Goal: Information Seeking & Learning: Learn about a topic

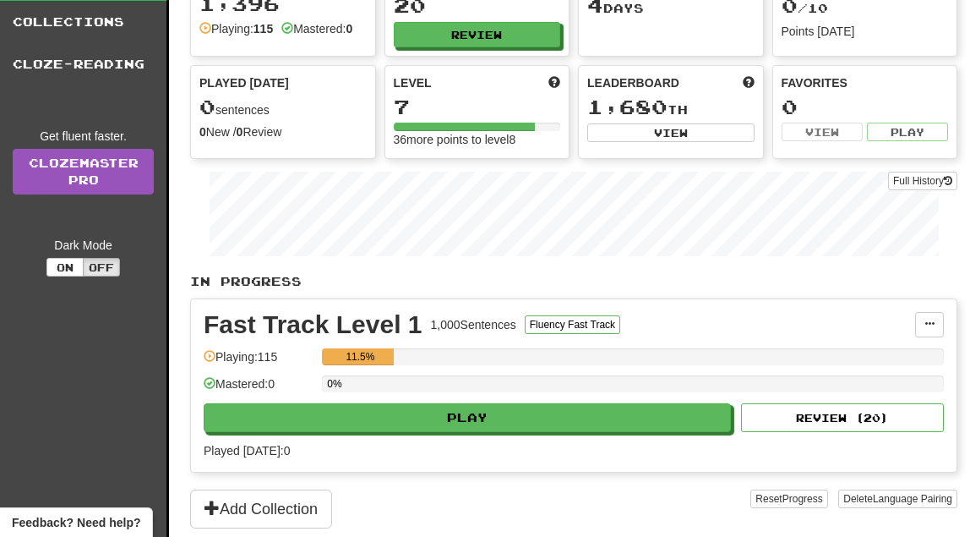
scroll to position [129, 0]
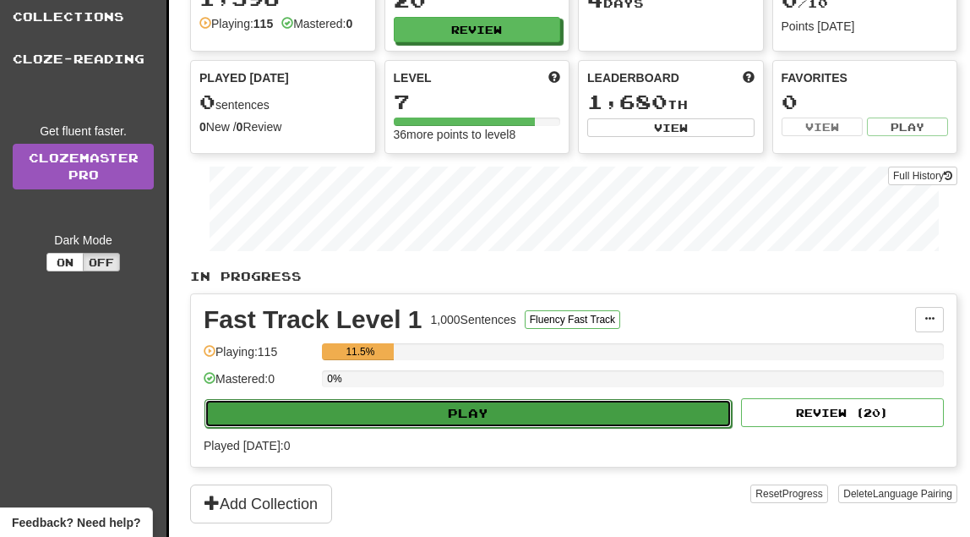
click at [450, 413] on button "Play" at bounding box center [468, 413] width 527 height 29
select select "**"
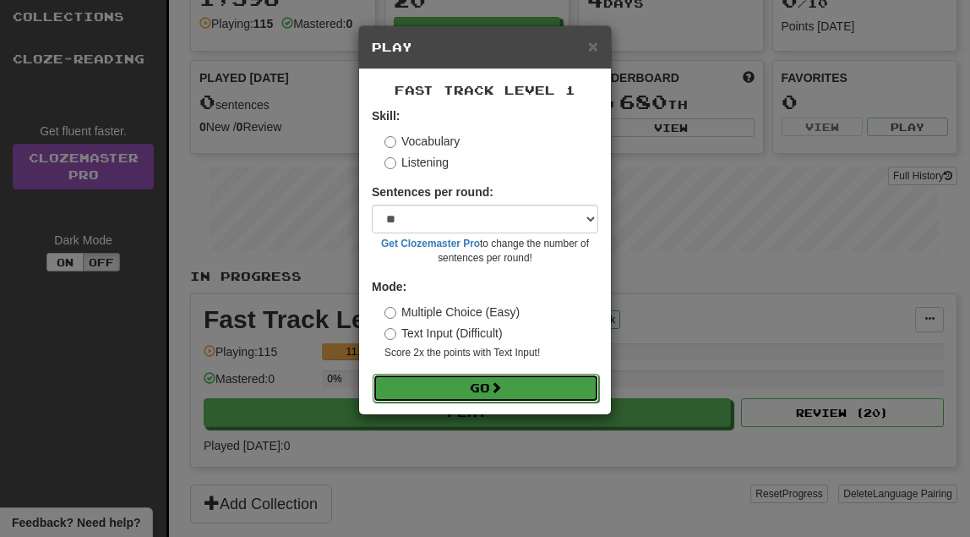
click at [527, 381] on button "Go" at bounding box center [486, 388] width 227 height 29
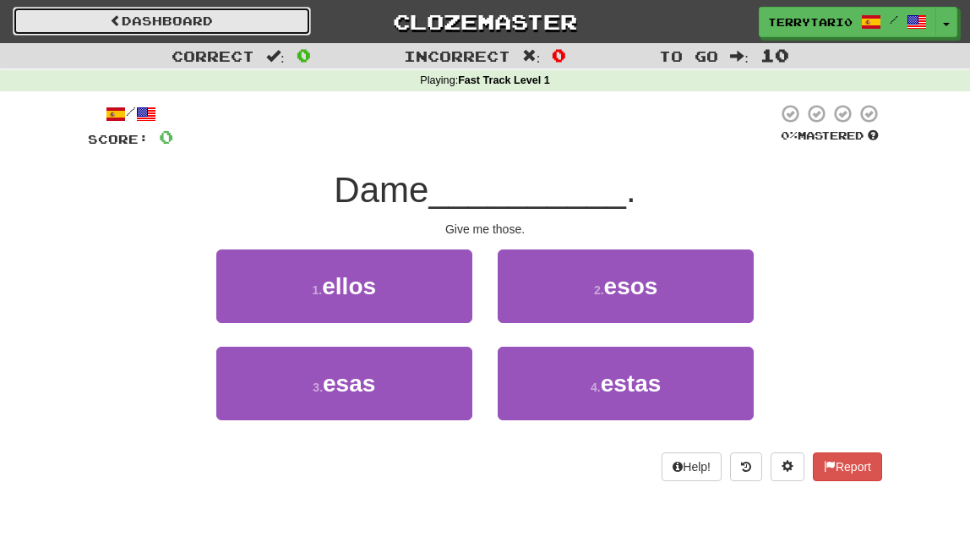
click at [164, 23] on link "Dashboard" at bounding box center [162, 21] width 298 height 29
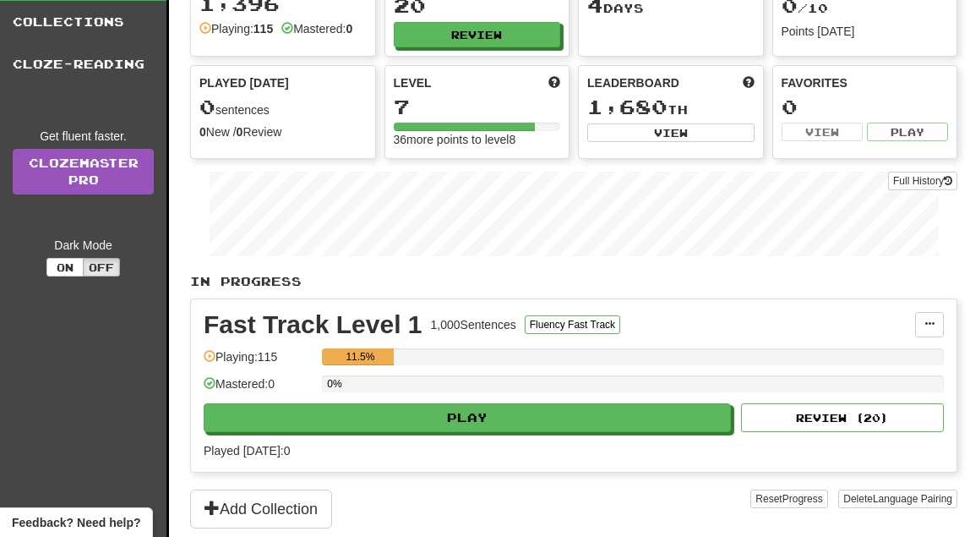
scroll to position [129, 0]
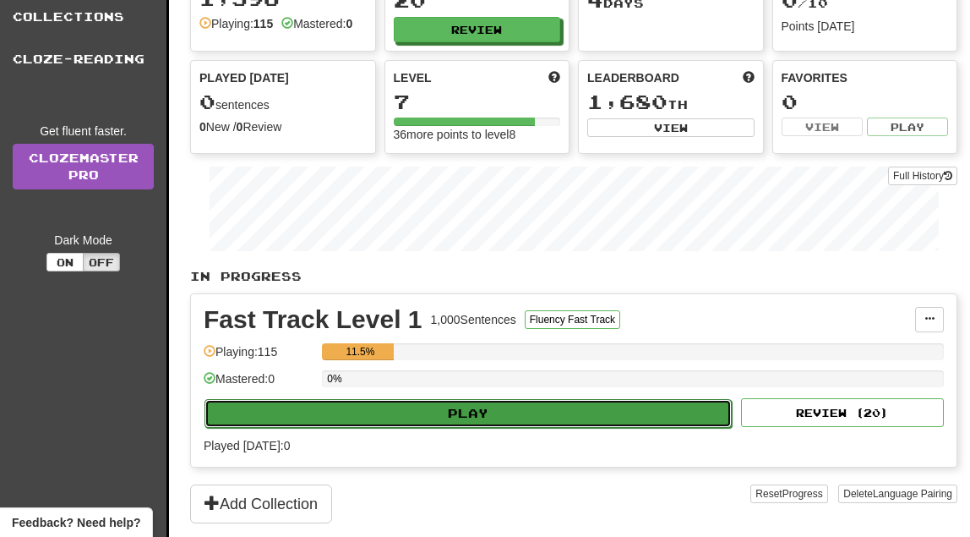
click at [552, 404] on button "Play" at bounding box center [468, 413] width 527 height 29
select select "**"
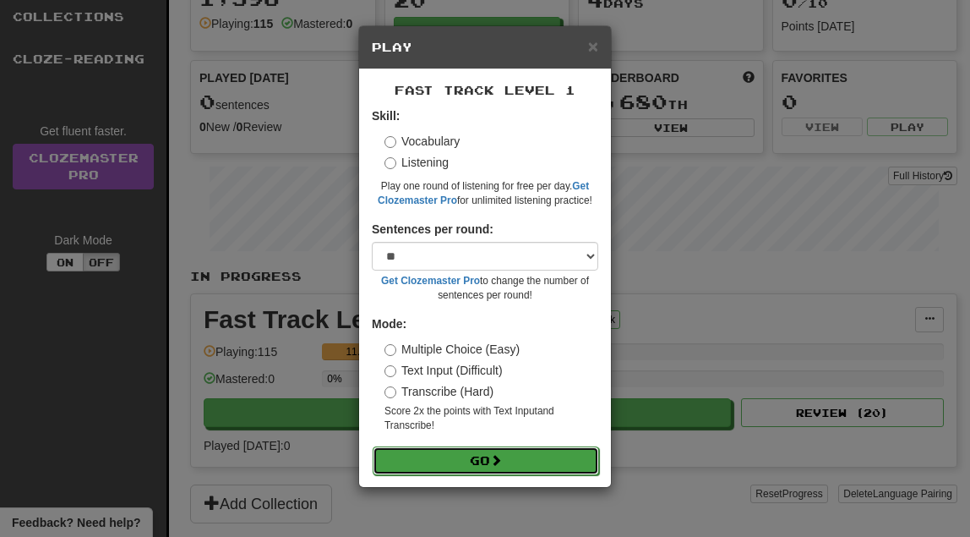
click at [484, 454] on button "Go" at bounding box center [486, 460] width 227 height 29
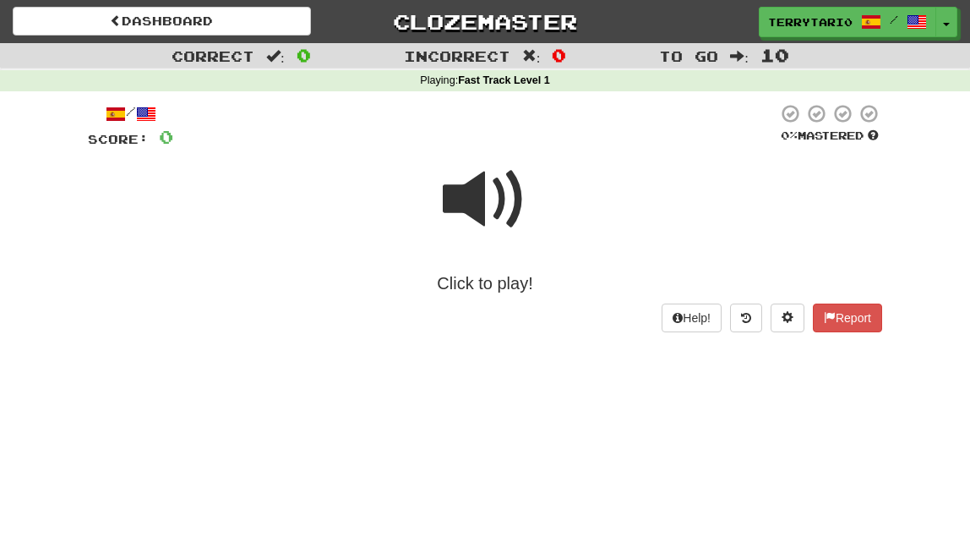
click at [475, 210] on span at bounding box center [485, 199] width 85 height 85
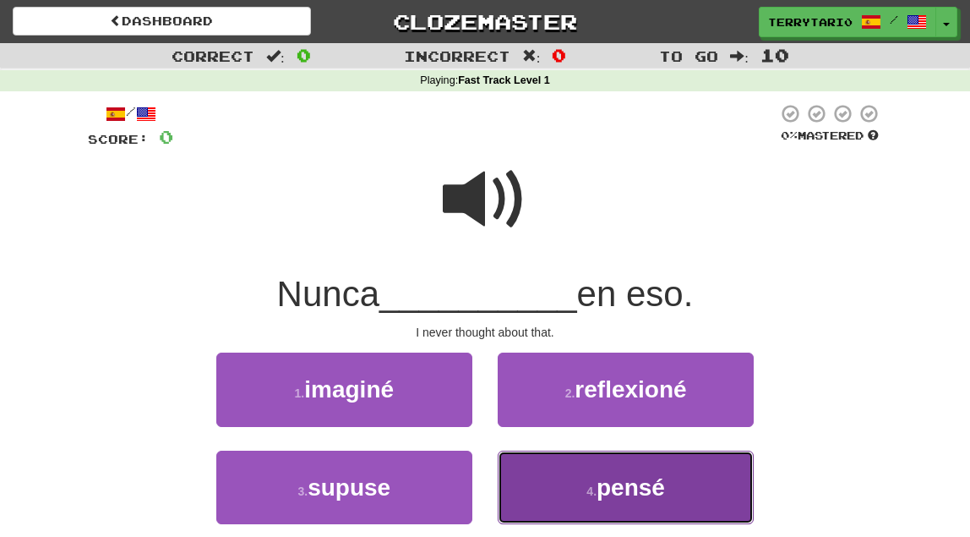
drag, startPoint x: 718, startPoint y: 488, endPoint x: 728, endPoint y: 491, distance: 10.7
click at [728, 491] on button "4 . pensé" at bounding box center [626, 488] width 256 height 74
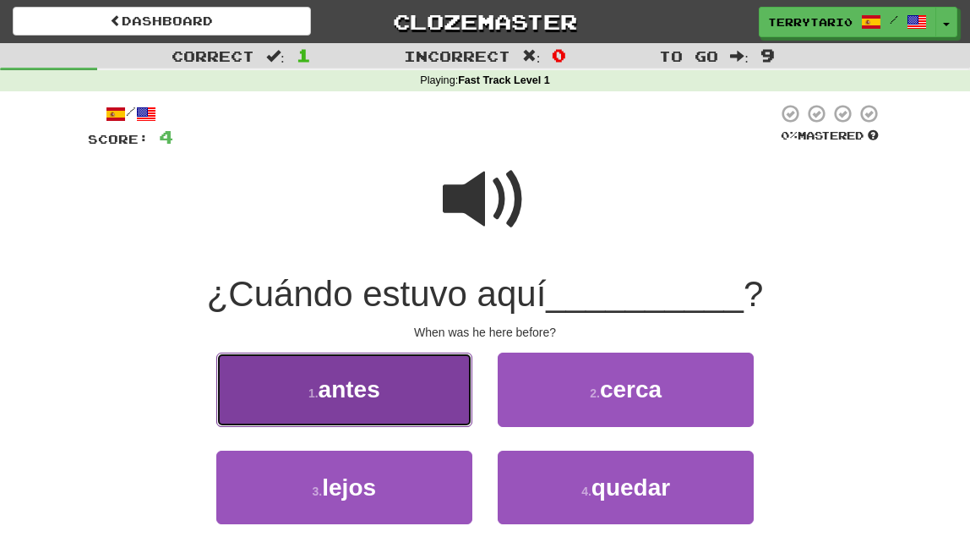
click at [427, 384] on button "1 . antes" at bounding box center [344, 390] width 256 height 74
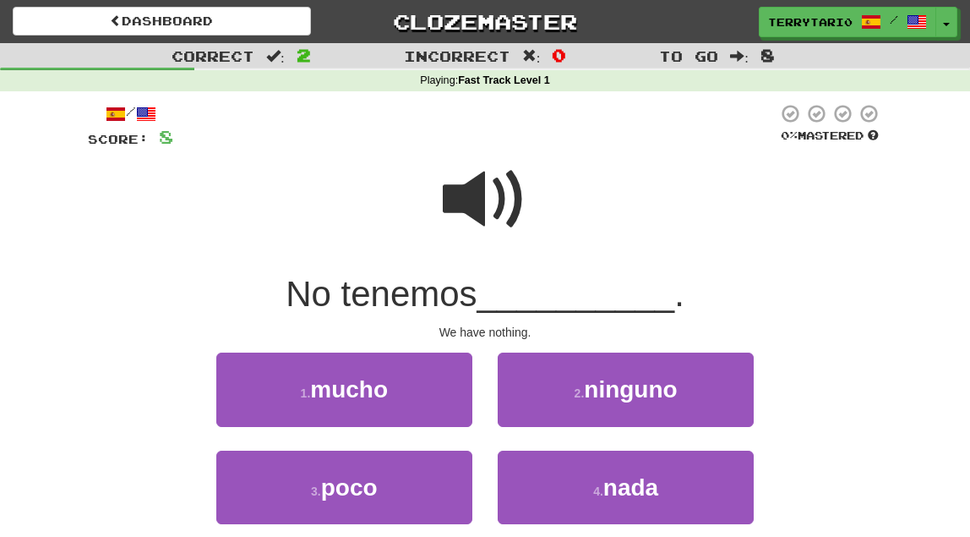
click at [473, 205] on span at bounding box center [485, 199] width 85 height 85
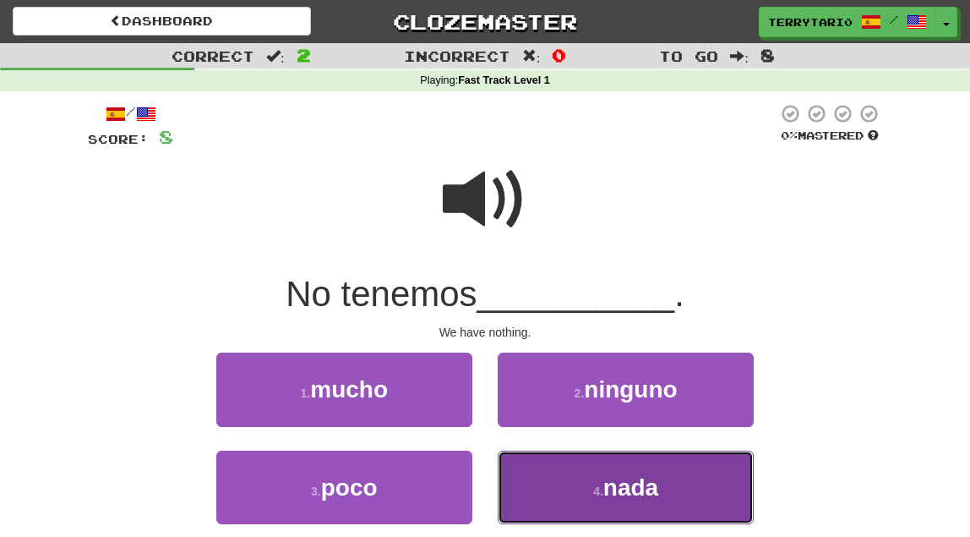
click at [598, 486] on small "4 ." at bounding box center [598, 491] width 10 height 14
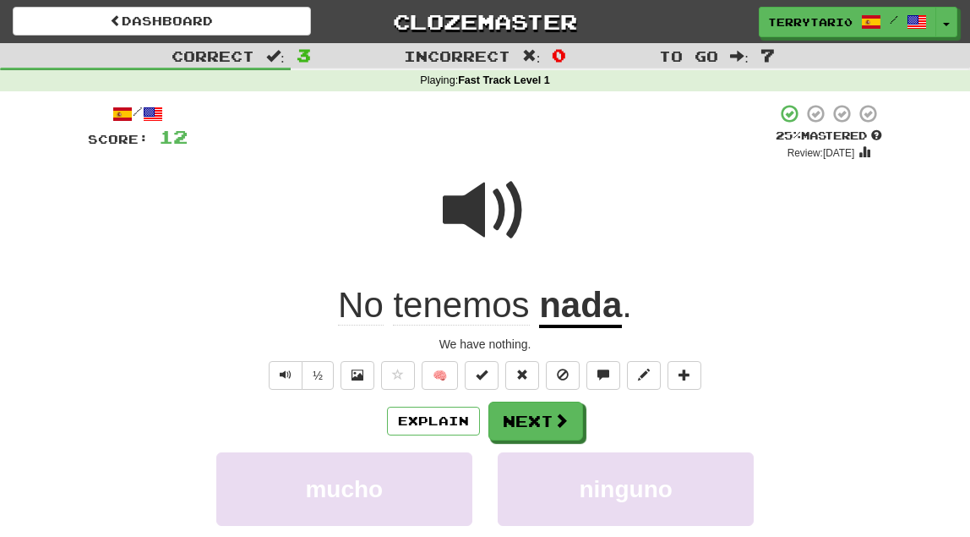
click at [895, 309] on div "Correct : 3 Incorrect : 0 To go : 7 Playing : Fast Track Level 1 / Score: 12 + …" at bounding box center [485, 388] width 970 height 690
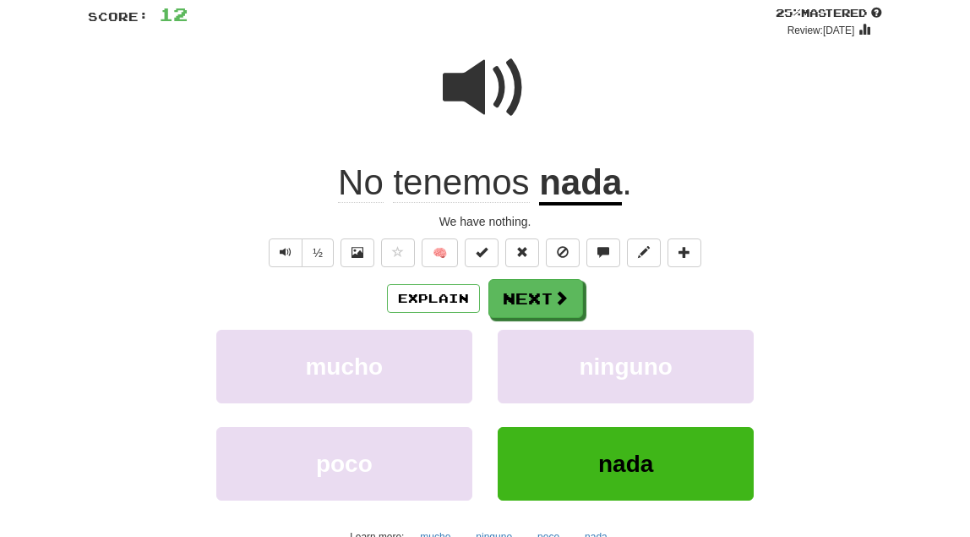
scroll to position [129, 0]
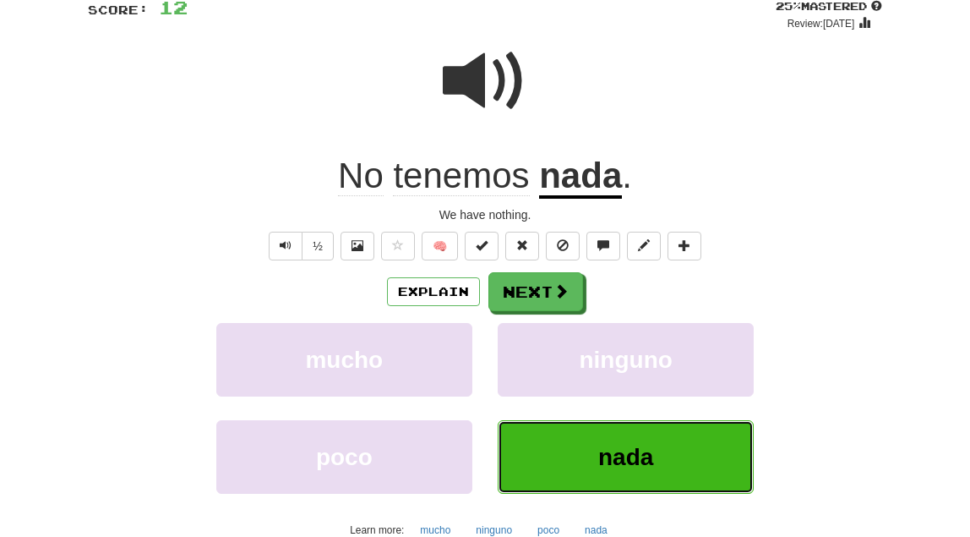
click at [698, 451] on button "nada" at bounding box center [626, 457] width 256 height 74
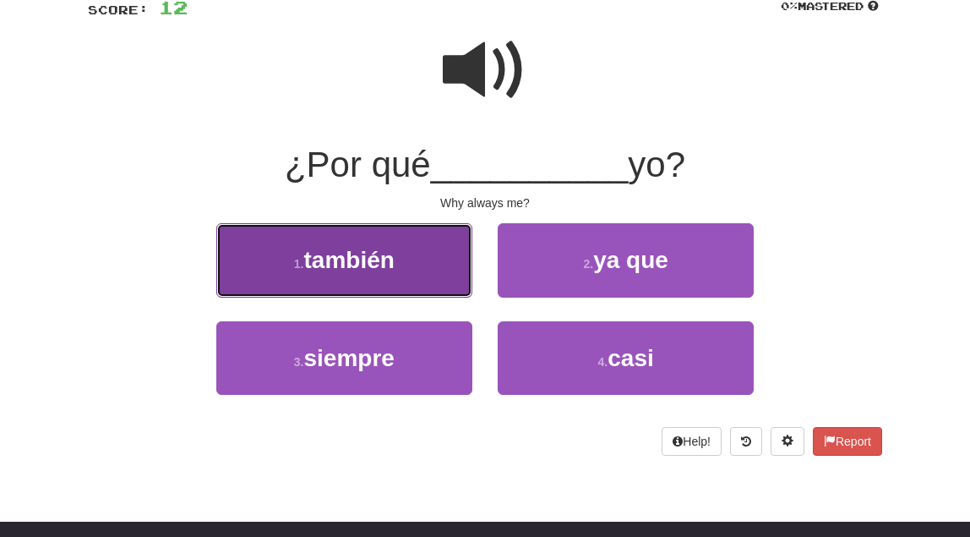
click at [392, 273] on span "también" at bounding box center [348, 260] width 90 height 26
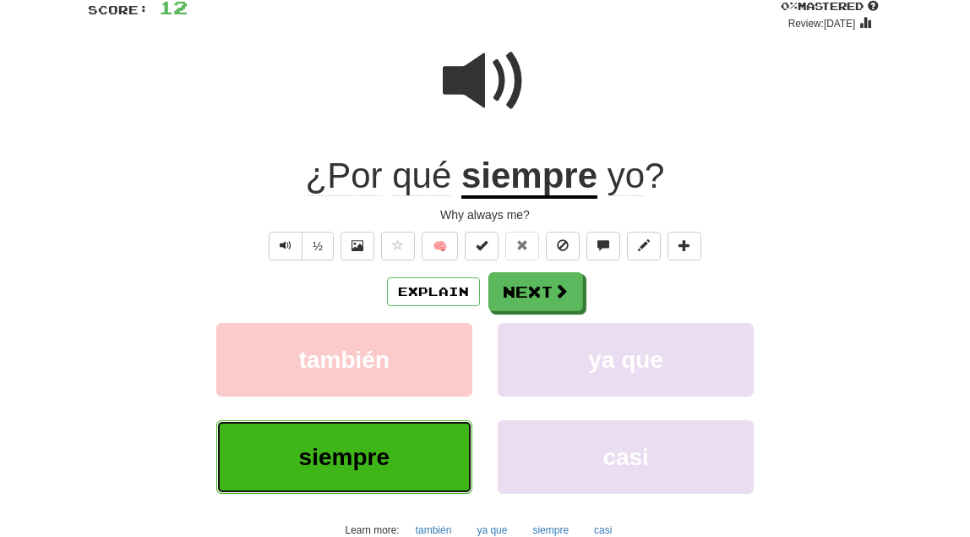
click at [348, 443] on button "siempre" at bounding box center [344, 457] width 256 height 74
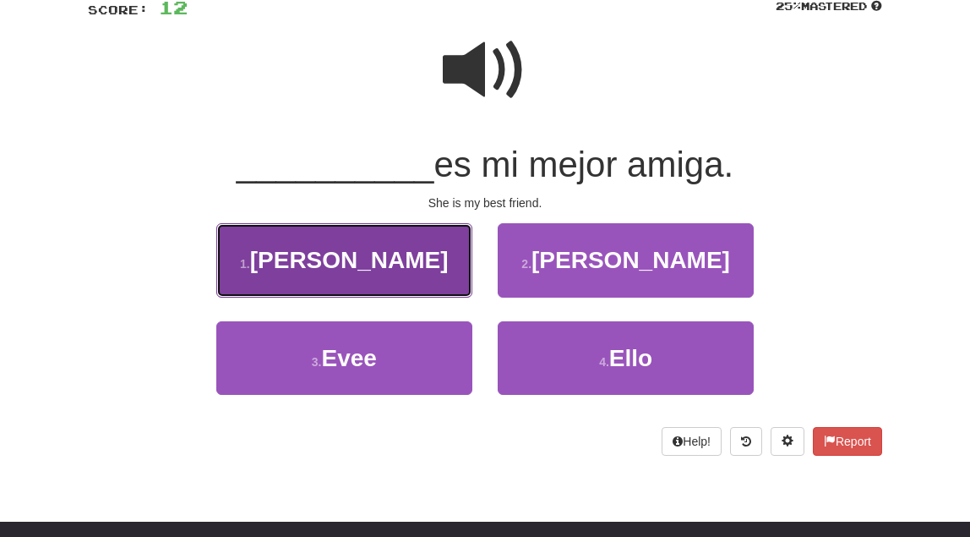
click at [391, 260] on button "1 . Ella" at bounding box center [344, 260] width 256 height 74
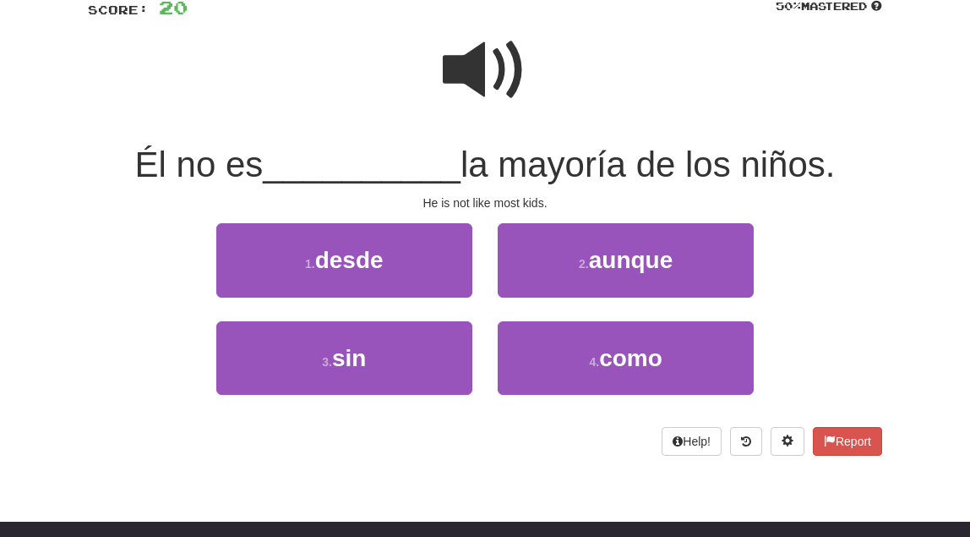
click at [476, 60] on span at bounding box center [485, 70] width 85 height 85
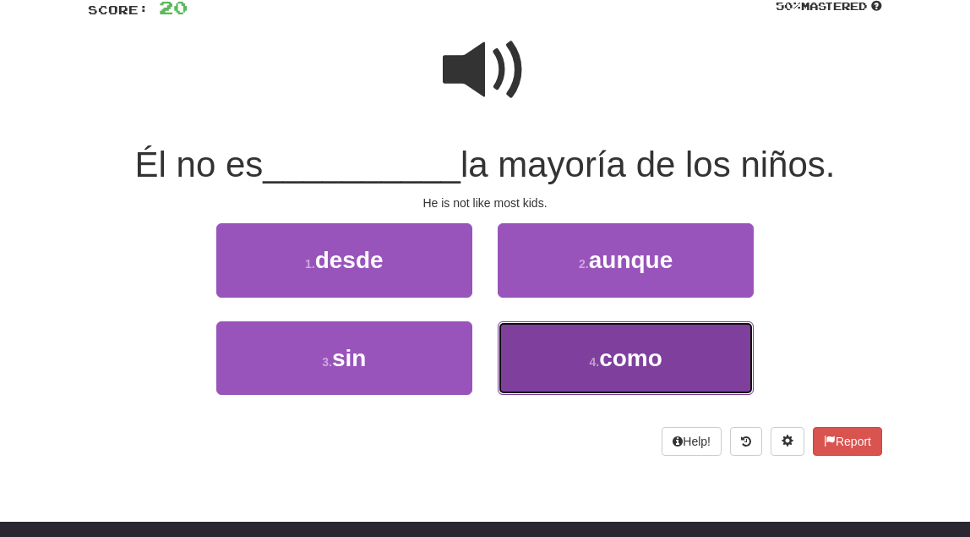
click at [616, 365] on span "como" at bounding box center [630, 358] width 63 height 26
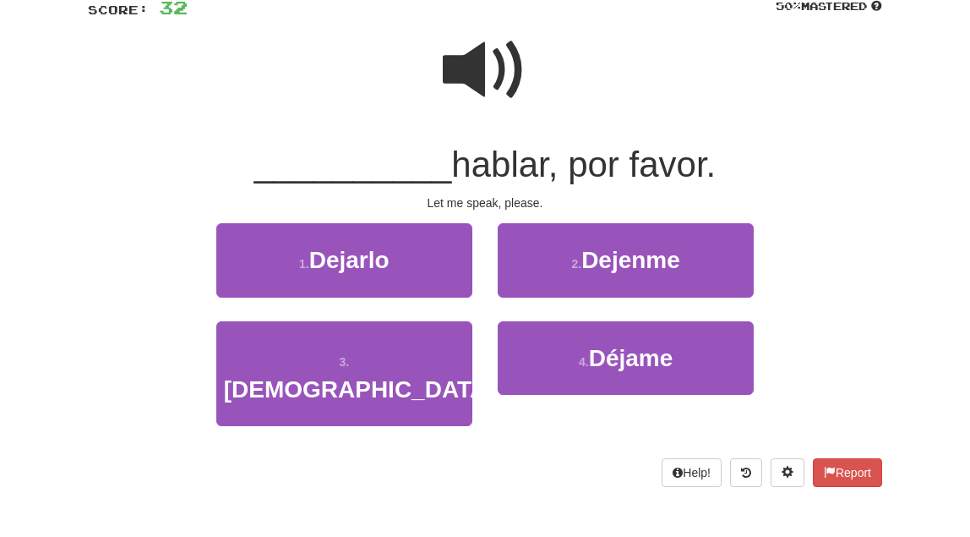
click at [467, 69] on span at bounding box center [485, 70] width 85 height 85
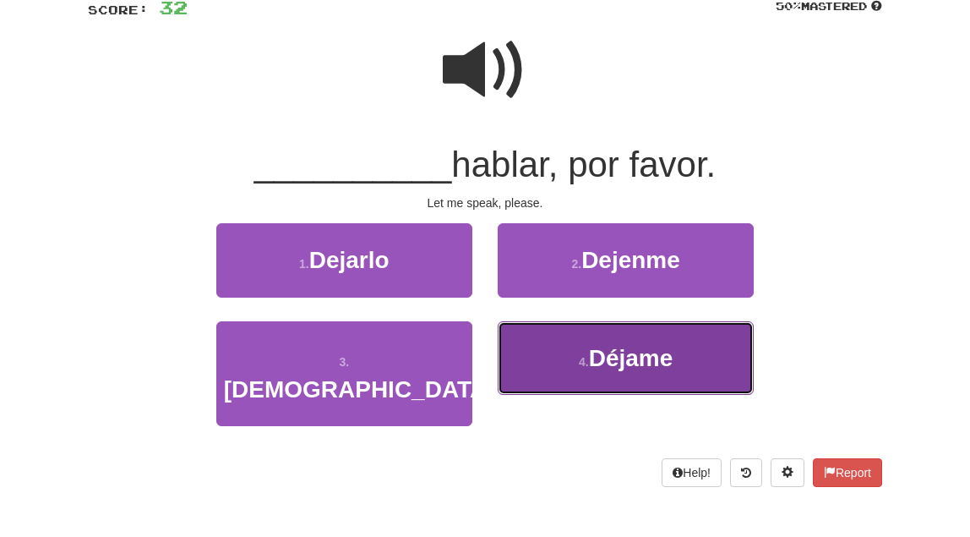
click at [554, 327] on button "4 . Déjame" at bounding box center [626, 358] width 256 height 74
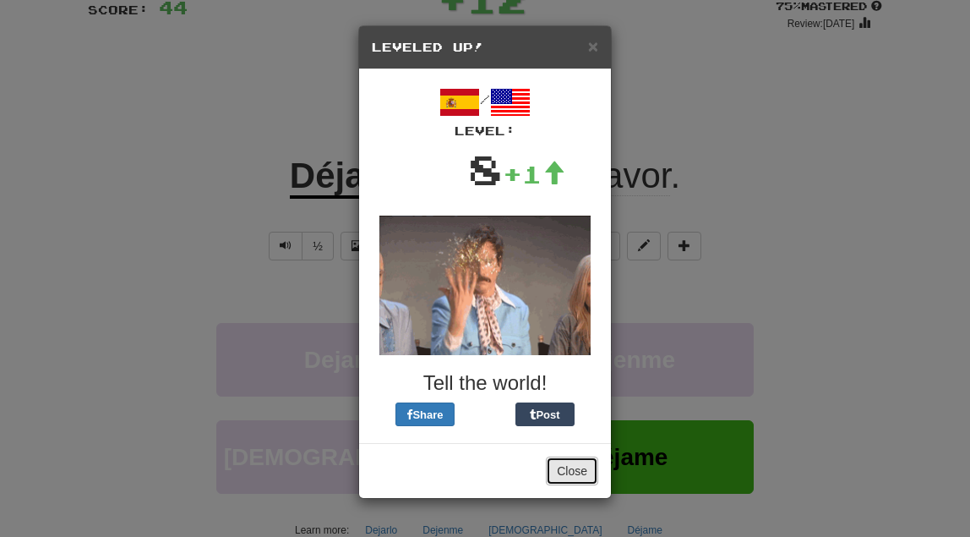
click at [568, 473] on button "Close" at bounding box center [572, 470] width 52 height 29
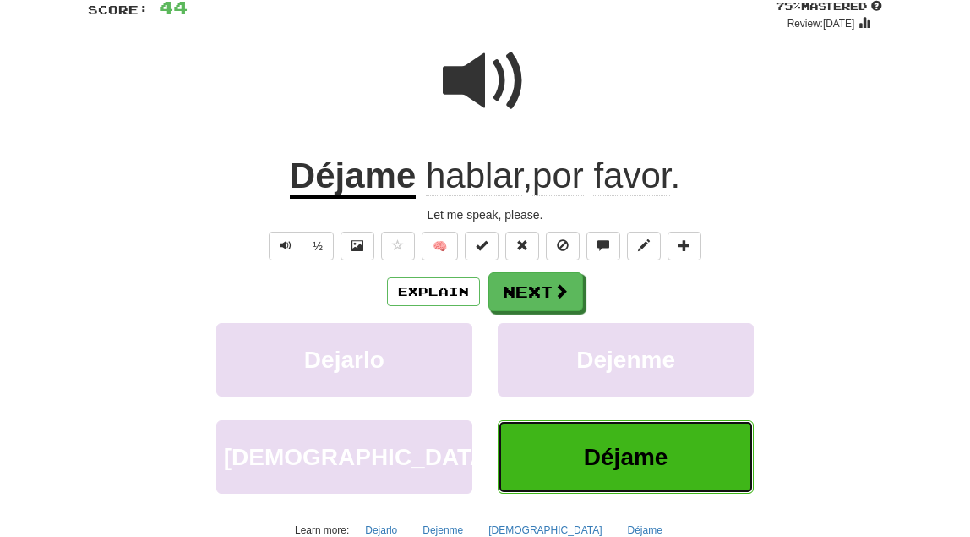
click at [678, 445] on button "Déjame" at bounding box center [626, 457] width 256 height 74
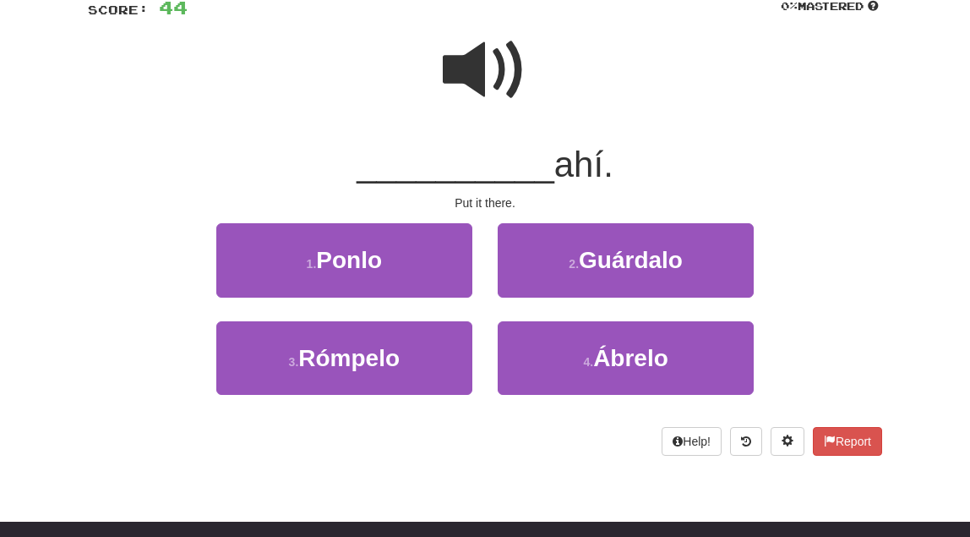
drag, startPoint x: 467, startPoint y: 74, endPoint x: 475, endPoint y: 78, distance: 8.7
click at [475, 78] on span at bounding box center [485, 70] width 85 height 85
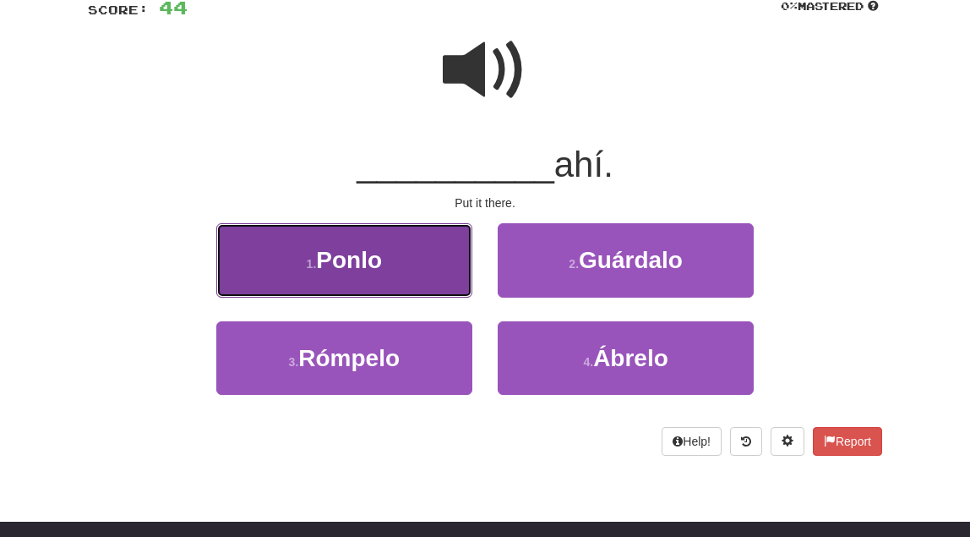
click at [405, 252] on button "1 . Ponlo" at bounding box center [344, 260] width 256 height 74
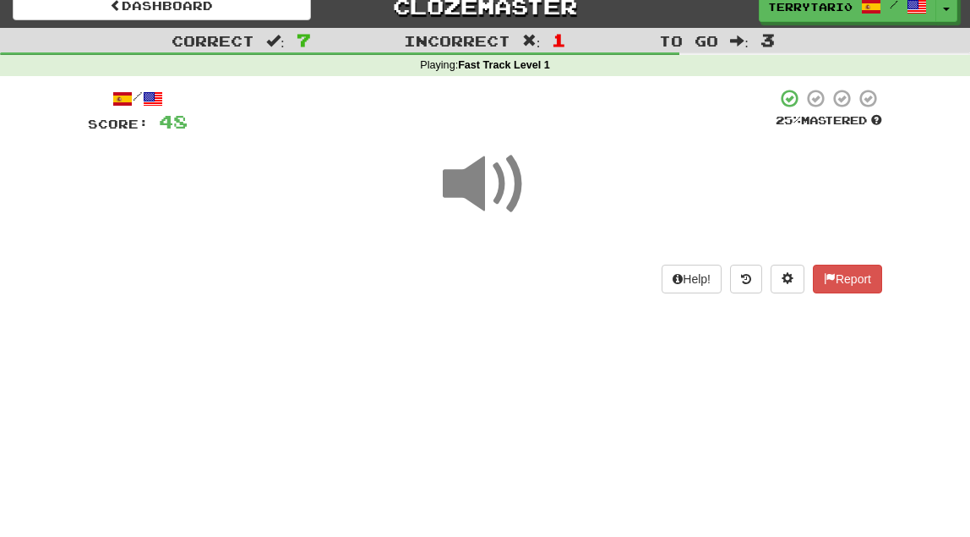
scroll to position [0, 0]
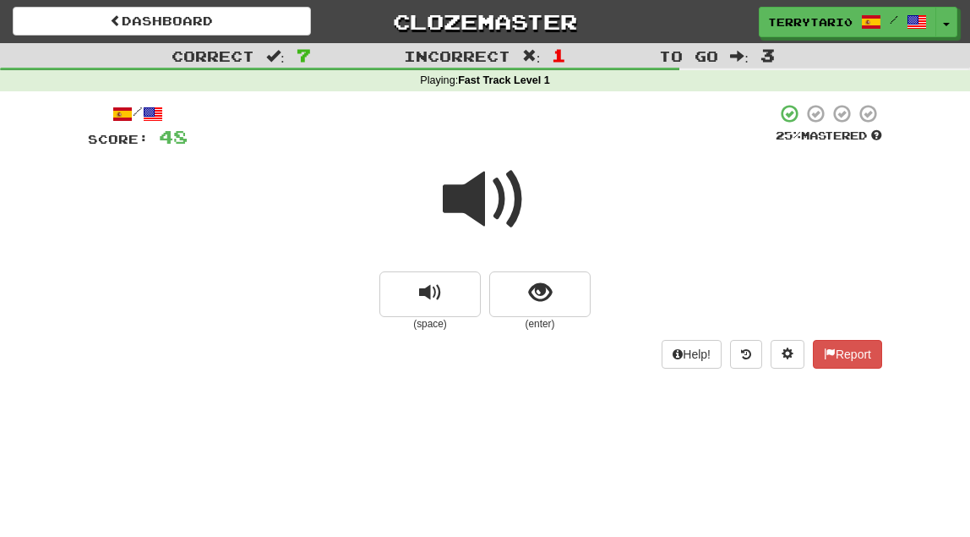
click at [455, 214] on span at bounding box center [485, 199] width 85 height 85
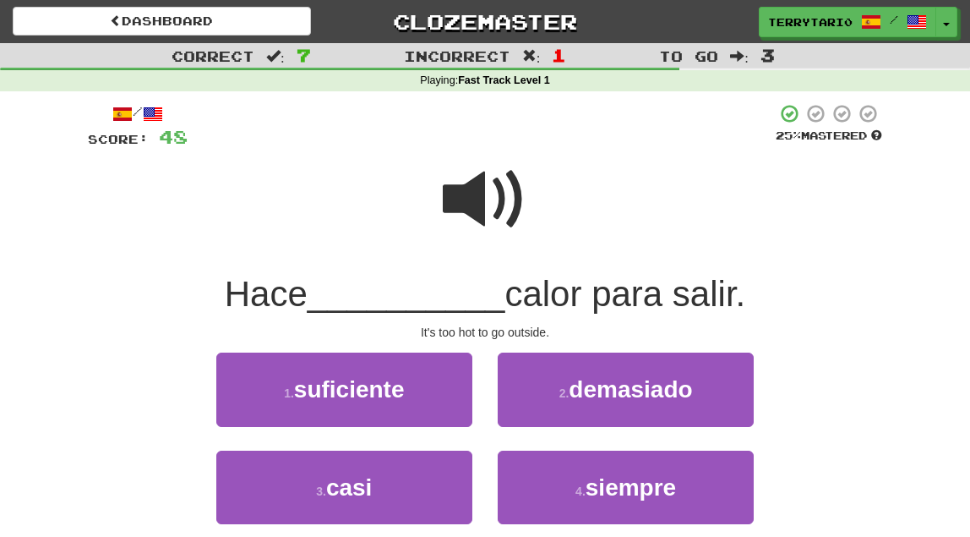
click at [467, 185] on span at bounding box center [485, 199] width 85 height 85
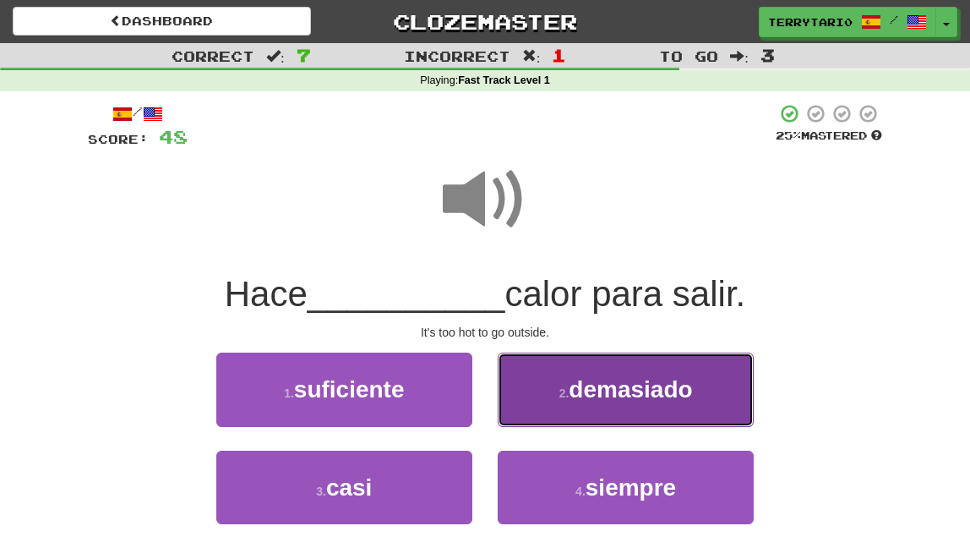
click at [608, 392] on span "demasiado" at bounding box center [630, 389] width 123 height 26
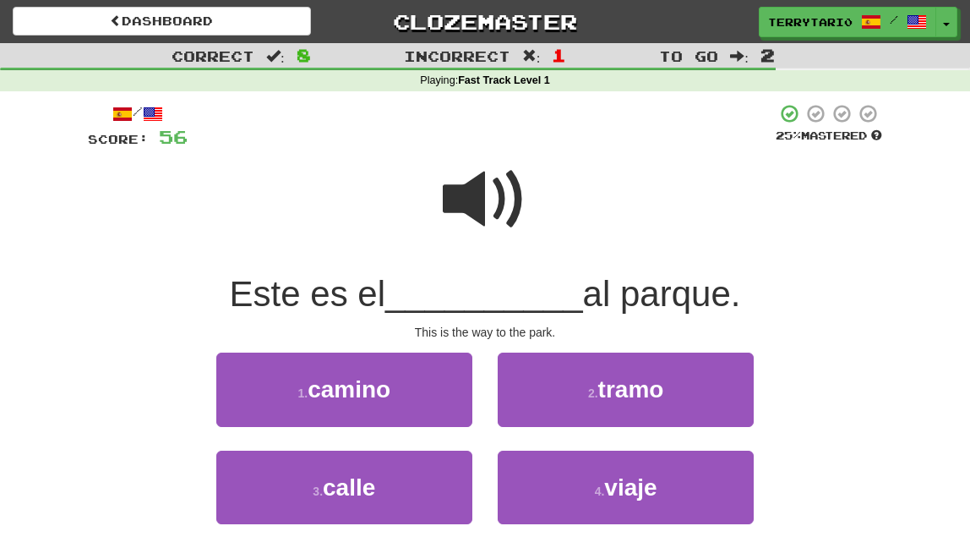
click at [454, 206] on span at bounding box center [485, 199] width 85 height 85
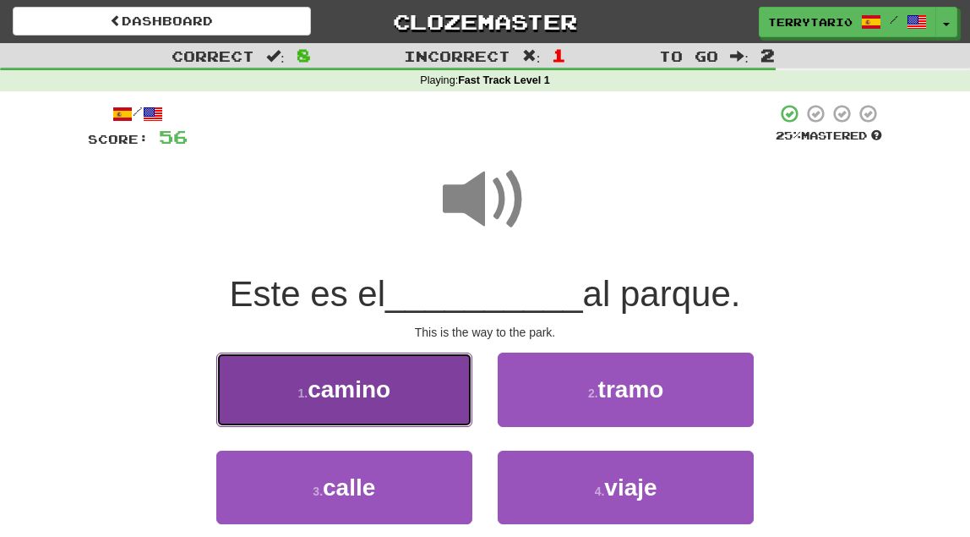
click at [369, 394] on span "camino" at bounding box center [349, 389] width 83 height 26
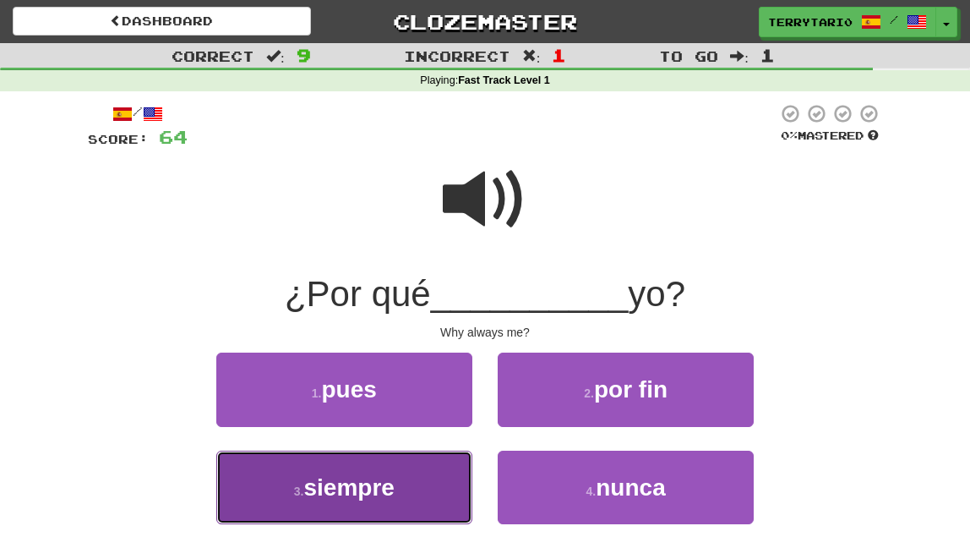
click at [311, 487] on span "siempre" at bounding box center [348, 487] width 90 height 26
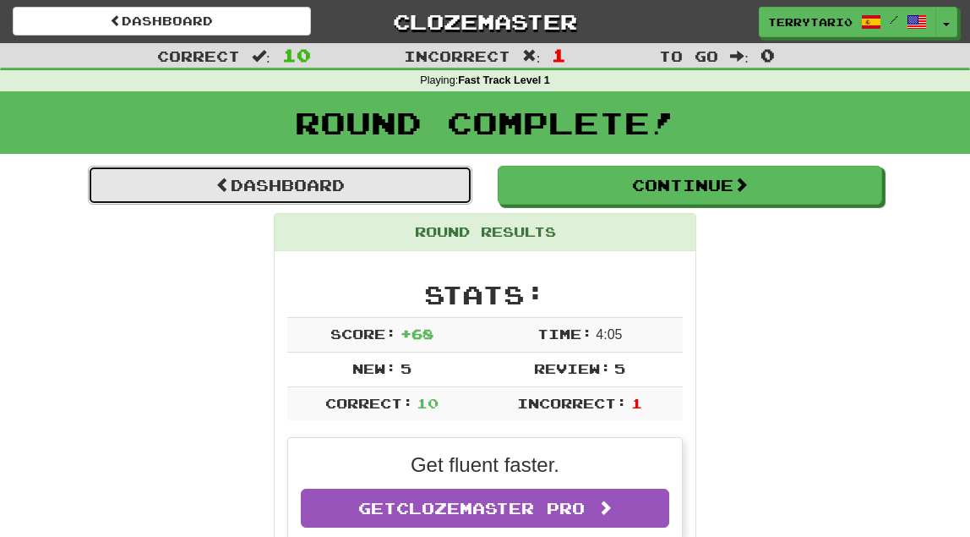
click at [380, 185] on link "Dashboard" at bounding box center [280, 185] width 385 height 39
